Goal: Use online tool/utility: Utilize a website feature to perform a specific function

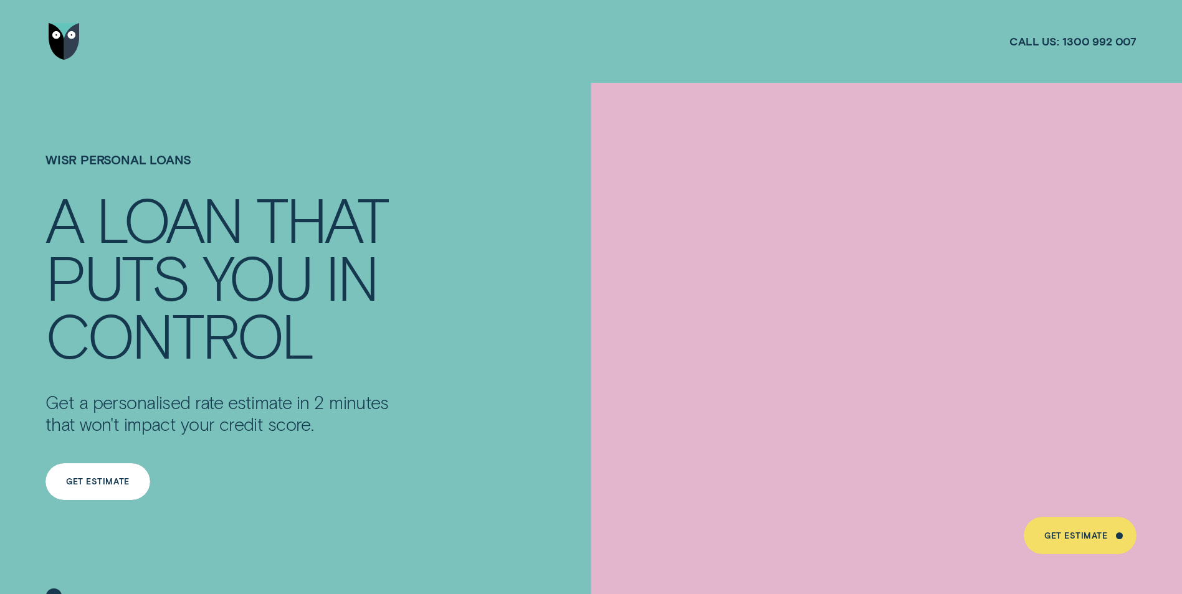
click at [77, 469] on div "Get Estimate" at bounding box center [97, 482] width 105 height 37
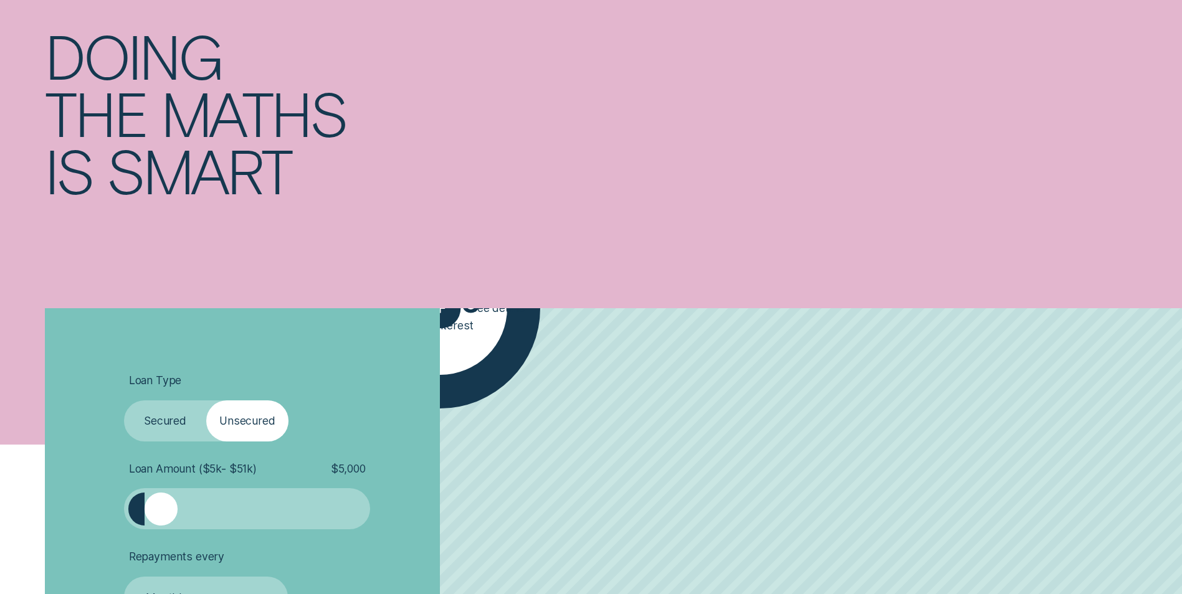
scroll to position [249, 0]
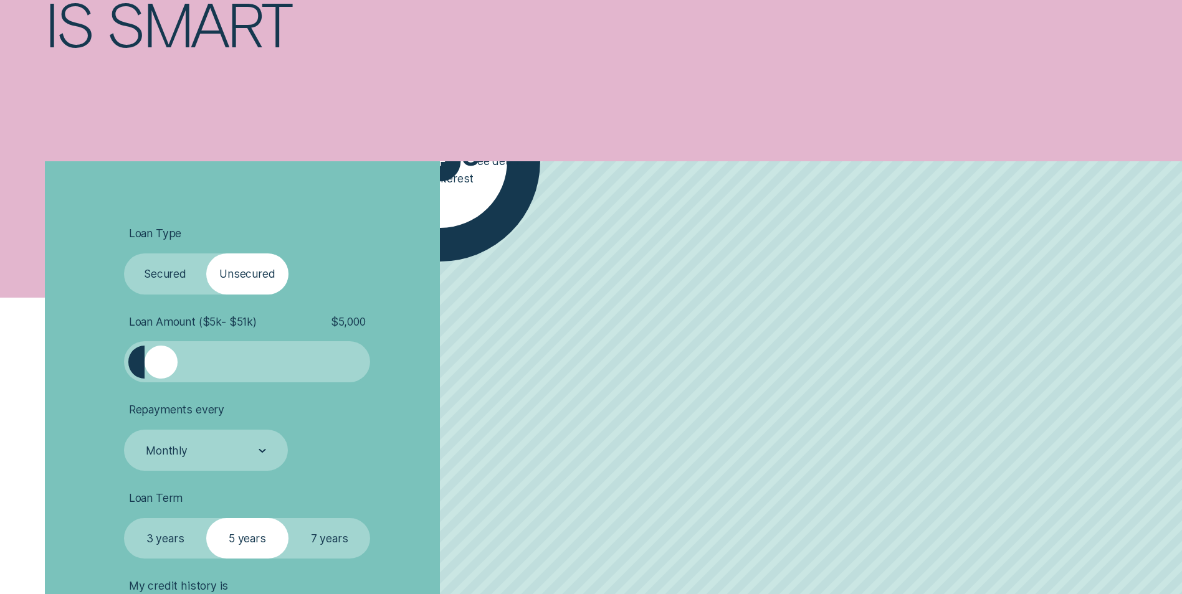
click at [184, 274] on label "Secured" at bounding box center [165, 274] width 82 height 41
click at [124, 254] on input "Secured" at bounding box center [124, 254] width 0 height 0
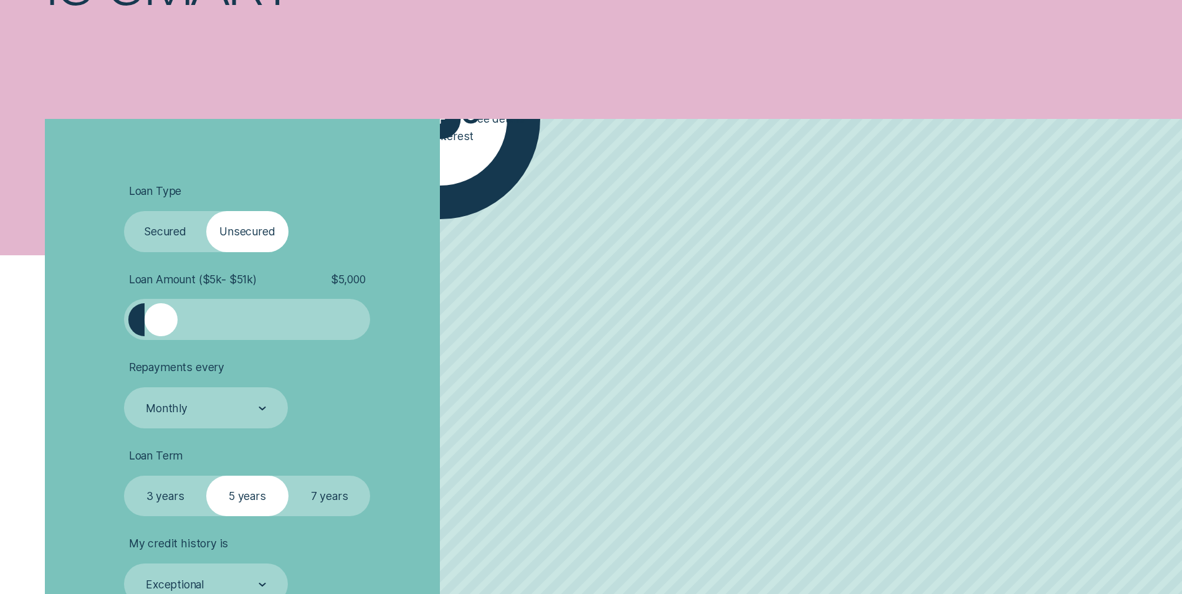
scroll to position [312, 0]
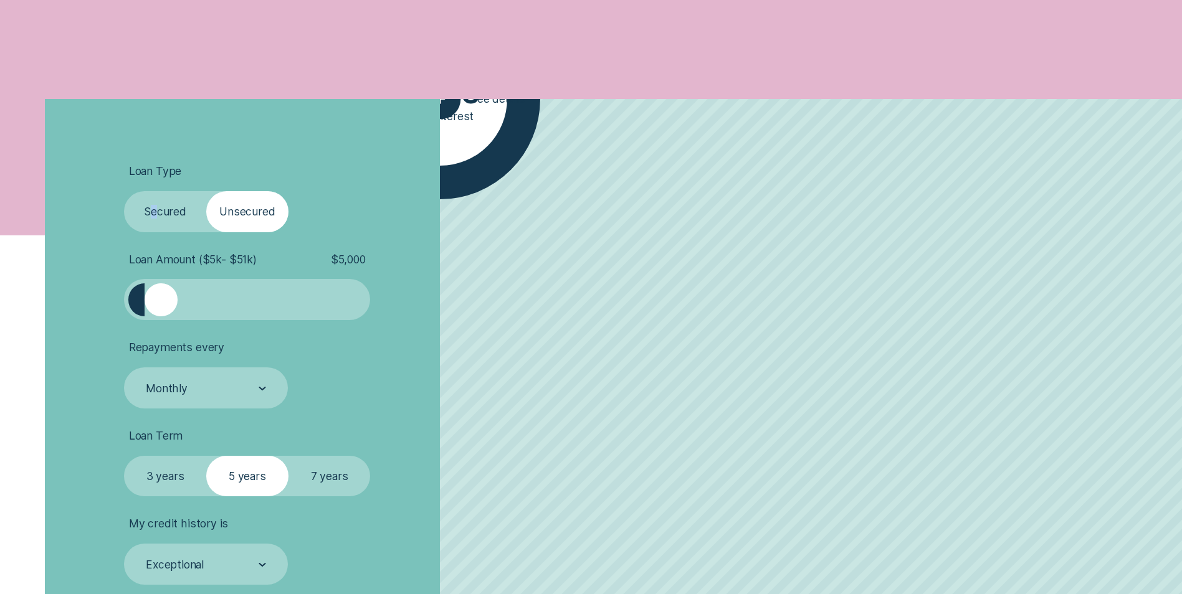
click at [156, 212] on label "Secured" at bounding box center [165, 211] width 82 height 41
click at [368, 88] on p "Find out what your repayments would be on a Wisr loan." at bounding box center [223, 66] width 356 height 44
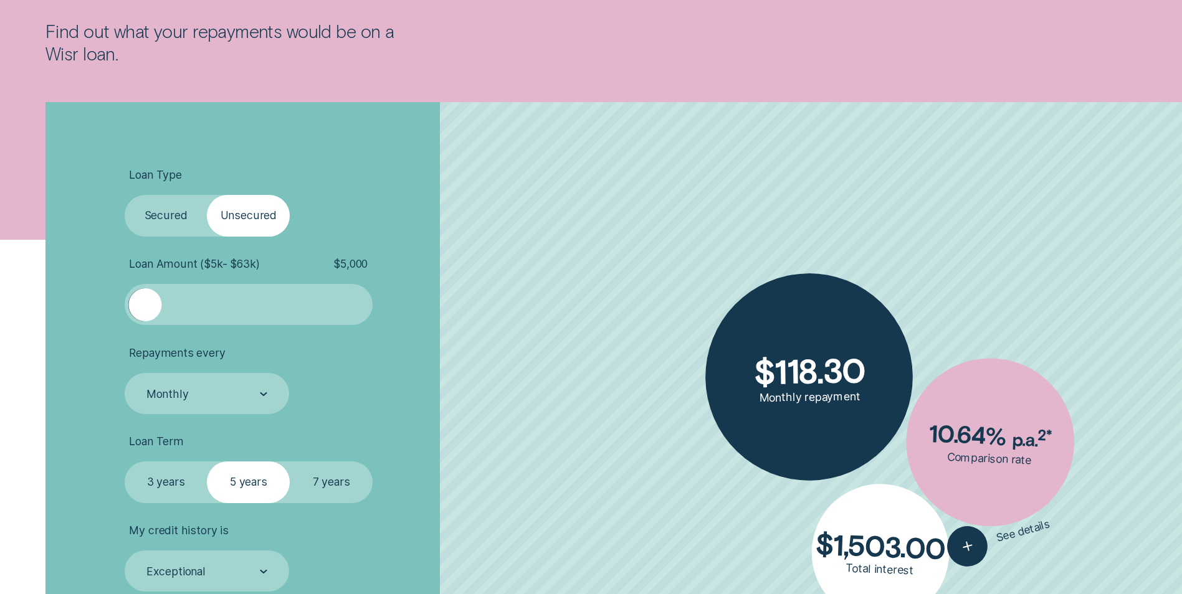
click at [179, 213] on label "Secured" at bounding box center [166, 215] width 83 height 41
click at [125, 195] on input "Secured" at bounding box center [125, 195] width 0 height 0
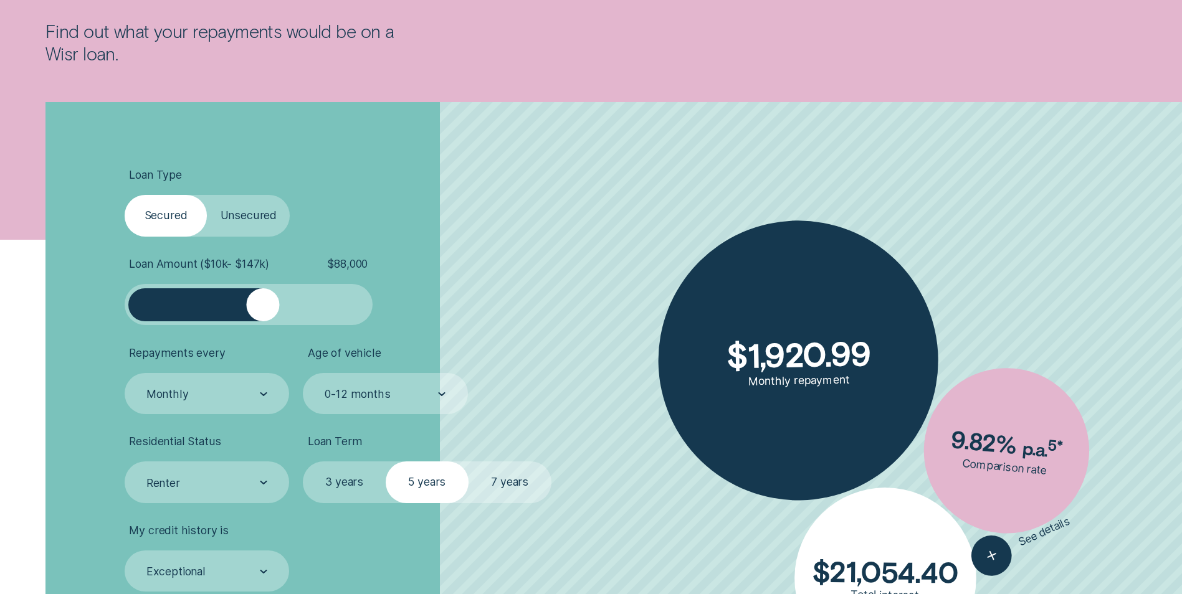
drag, startPoint x: 148, startPoint y: 312, endPoint x: 264, endPoint y: 323, distance: 115.8
click at [264, 323] on div at bounding box center [249, 304] width 248 height 41
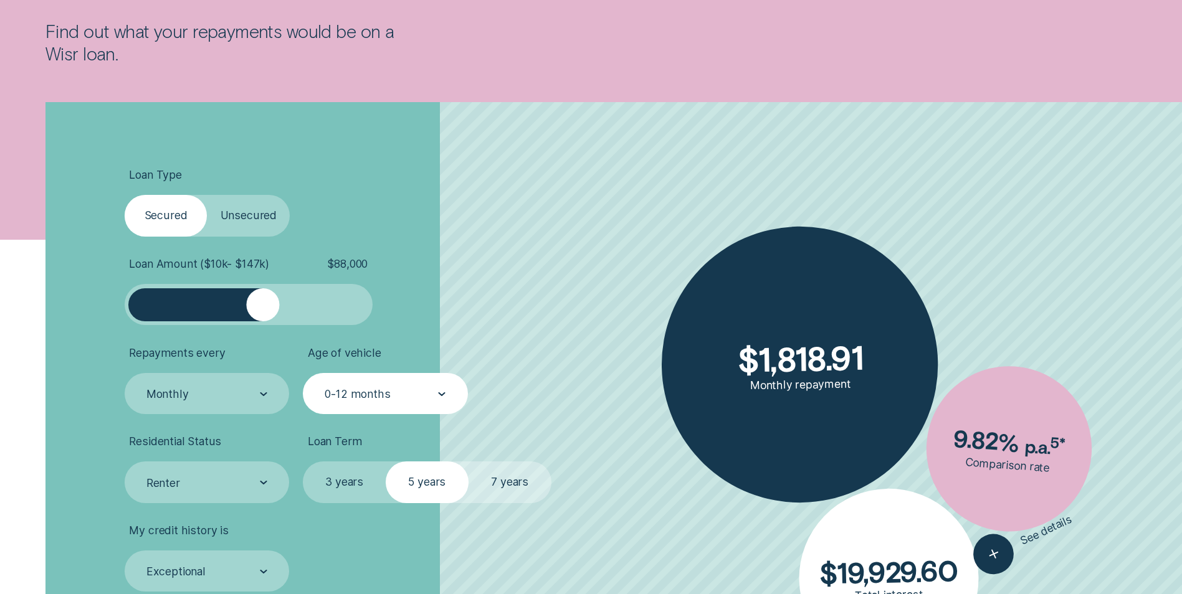
click at [390, 401] on div "0-12 months" at bounding box center [384, 394] width 122 height 16
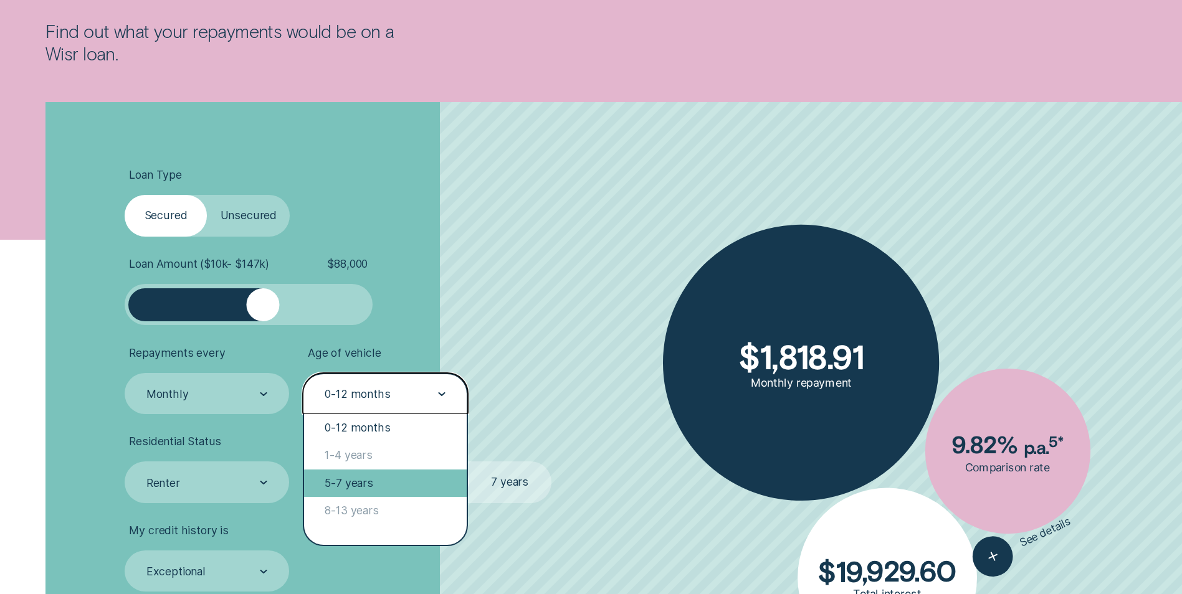
click at [381, 477] on div "5-7 years" at bounding box center [385, 483] width 162 height 27
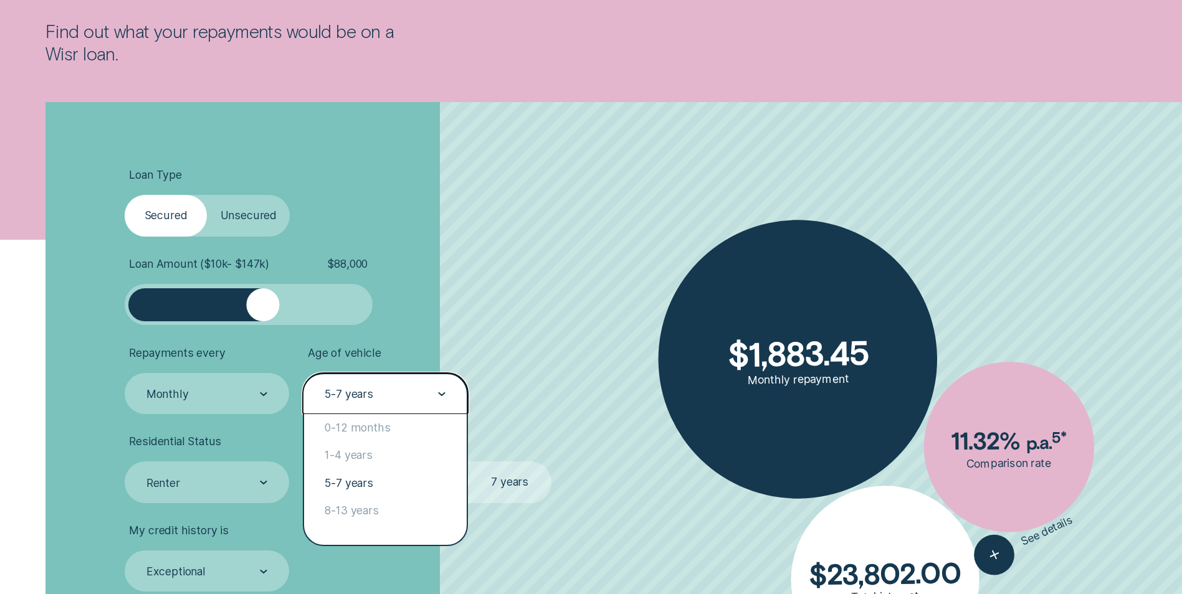
click at [371, 401] on div "5-7 years" at bounding box center [384, 394] width 122 height 16
click at [364, 515] on div "8-13 years" at bounding box center [385, 510] width 162 height 27
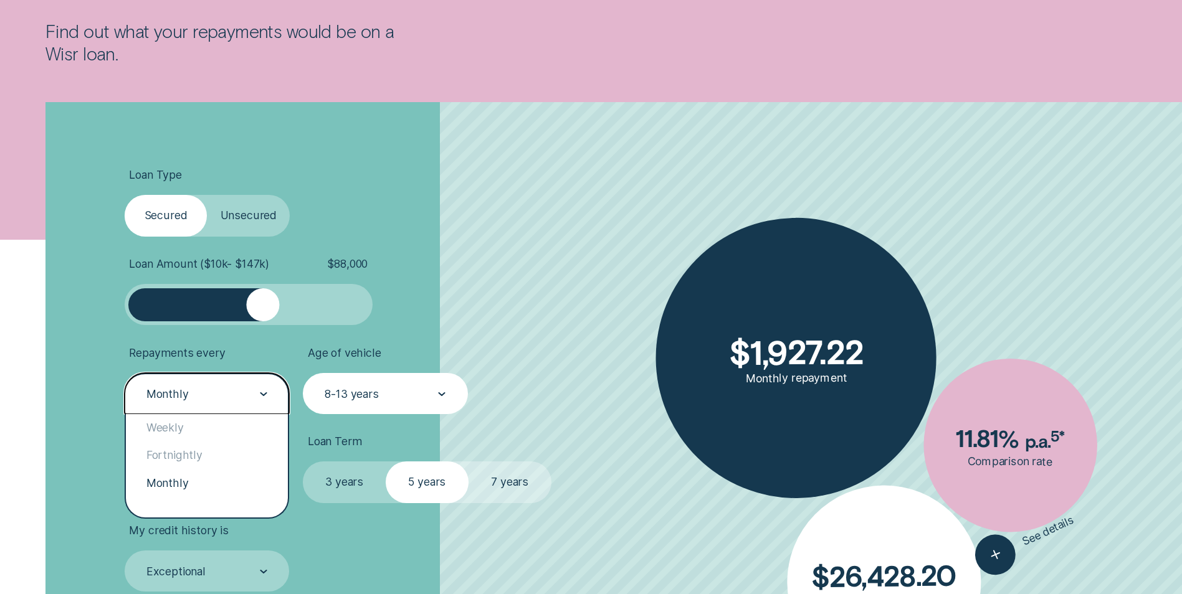
click at [217, 411] on div "Monthly" at bounding box center [207, 393] width 165 height 41
click at [178, 437] on div "Weekly" at bounding box center [207, 427] width 162 height 27
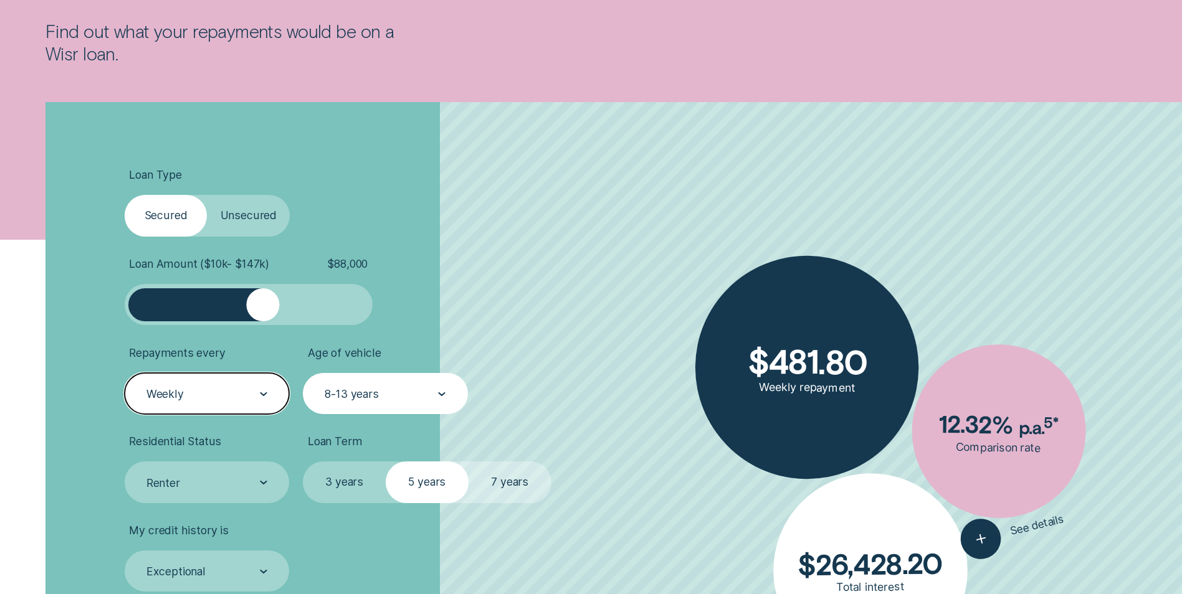
click at [508, 482] on label "7 years" at bounding box center [510, 482] width 83 height 41
click at [469, 462] on input "7 years" at bounding box center [469, 462] width 0 height 0
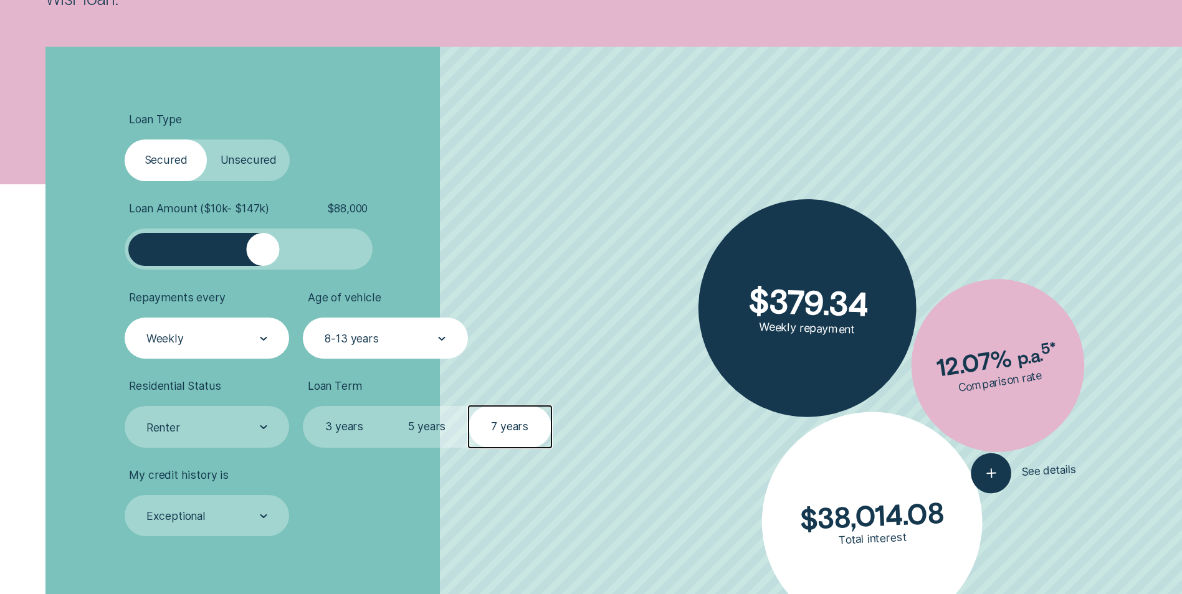
scroll to position [436, 0]
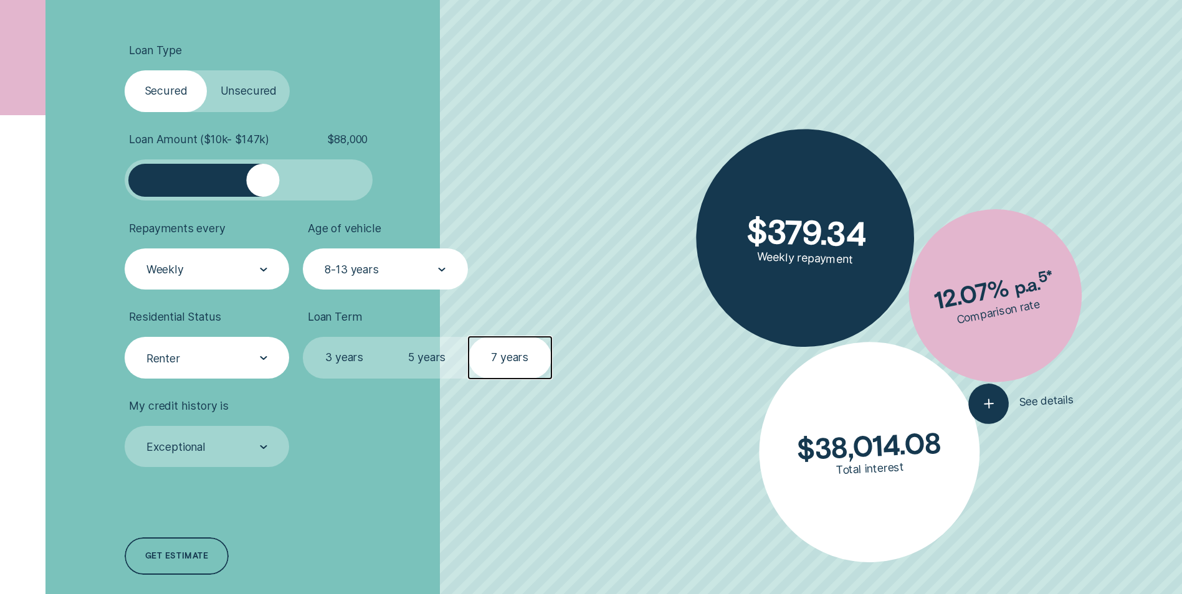
click at [189, 345] on div "Renter" at bounding box center [207, 357] width 165 height 41
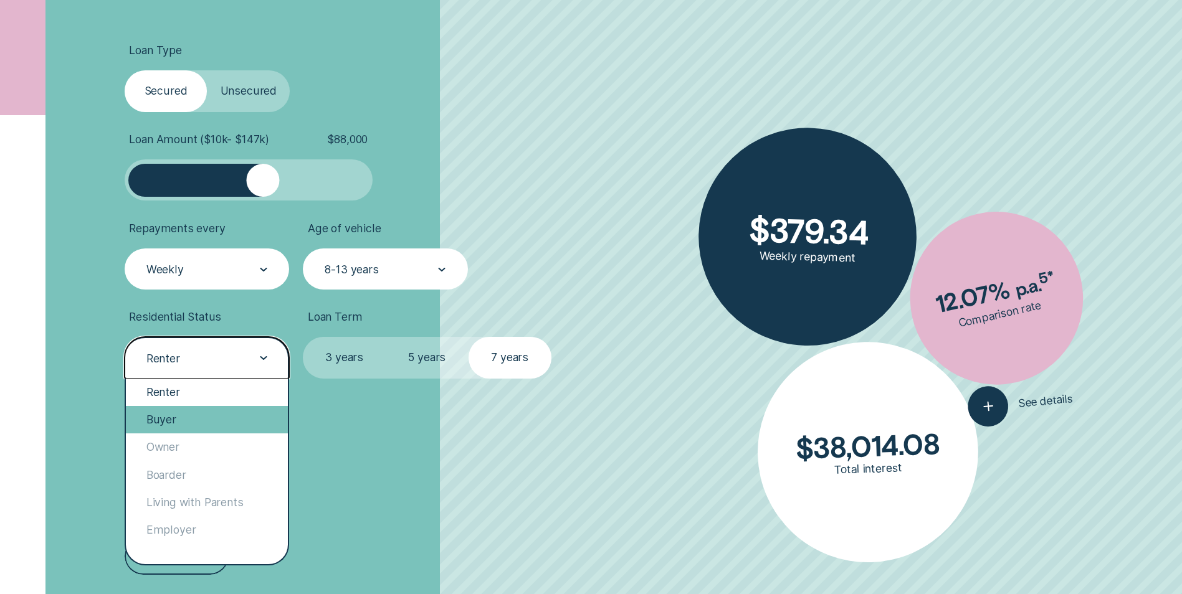
click at [187, 415] on div "Buyer" at bounding box center [207, 419] width 162 height 27
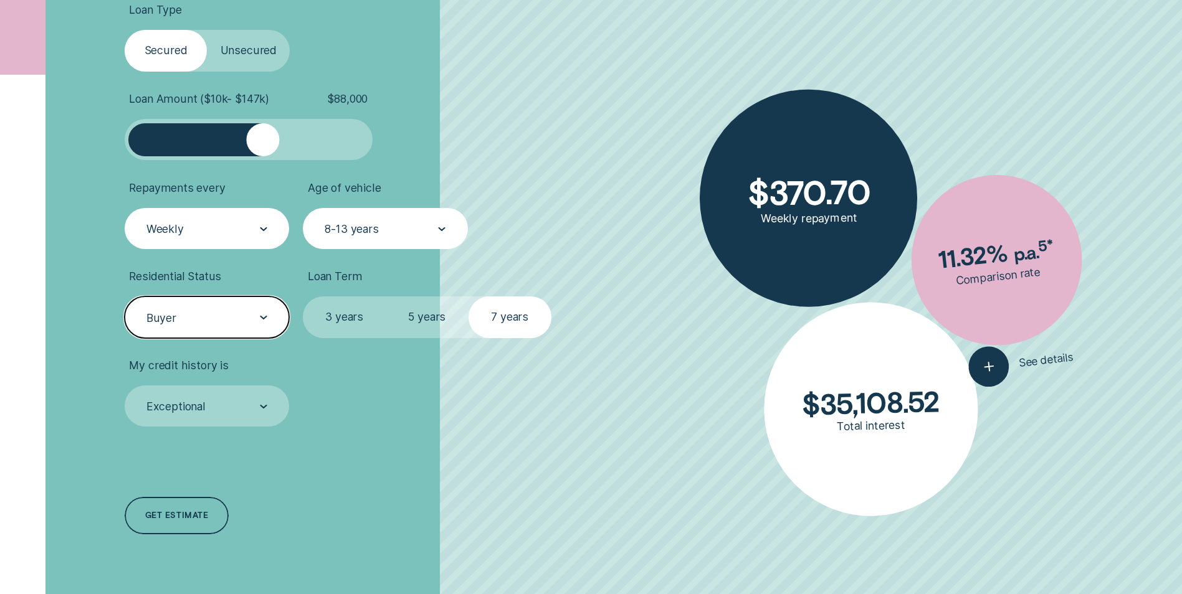
scroll to position [499, 0]
